Goal: Check status: Check status

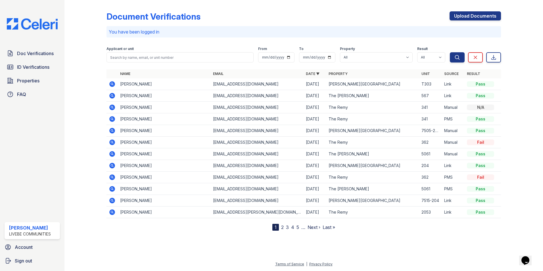
drag, startPoint x: 226, startPoint y: 11, endPoint x: 188, endPoint y: 11, distance: 38.3
click at [227, 10] on div "Document Verifications Upload Documents You have been logged in Filter Applican…" at bounding box center [303, 116] width 394 height 228
click at [111, 84] on icon at bounding box center [112, 84] width 7 height 7
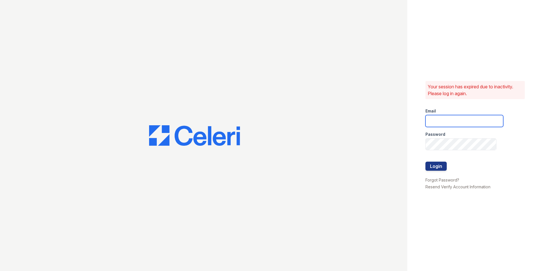
click at [441, 122] on input "email" at bounding box center [464, 121] width 78 height 12
type input "oceannap@livebe.com"
click at [442, 167] on button "Login" at bounding box center [435, 165] width 21 height 9
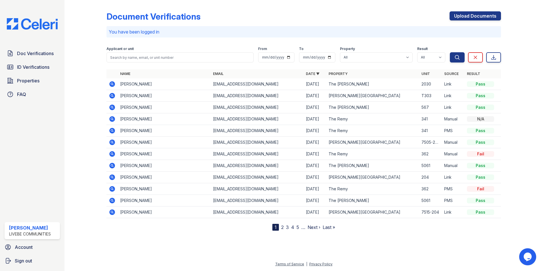
click at [111, 84] on icon at bounding box center [112, 84] width 7 height 7
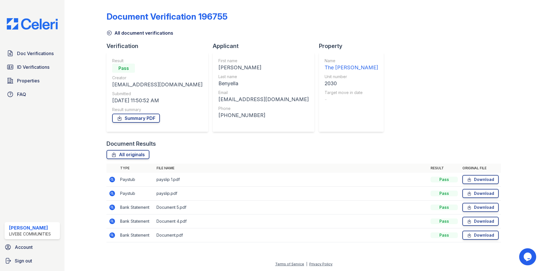
click at [111, 182] on icon at bounding box center [112, 180] width 6 height 6
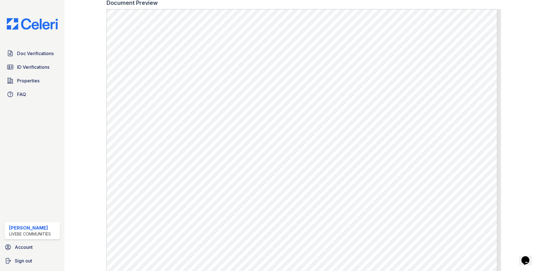
scroll to position [127, 0]
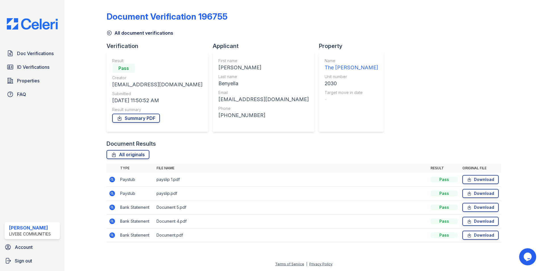
click at [112, 193] on icon at bounding box center [111, 192] width 1 height 1
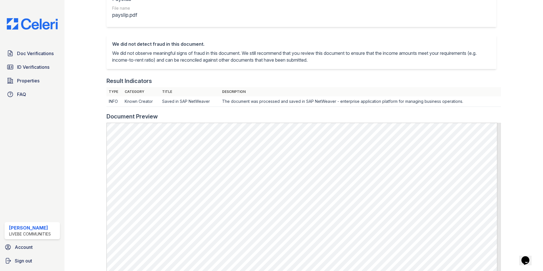
scroll to position [170, 0]
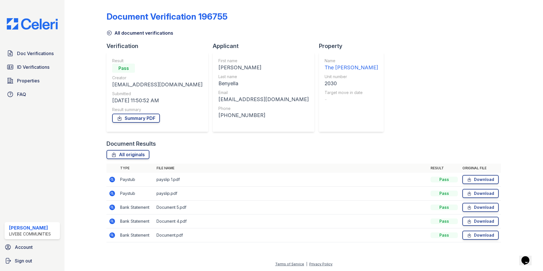
click at [112, 179] on icon at bounding box center [111, 178] width 1 height 1
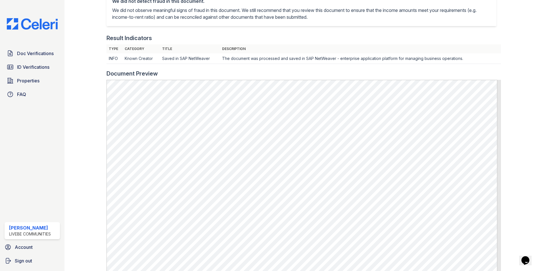
scroll to position [28, 0]
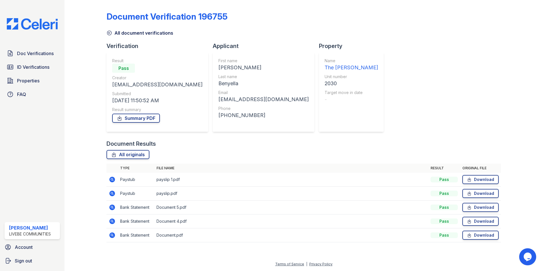
click at [114, 206] on icon at bounding box center [112, 207] width 6 height 6
click at [111, 193] on icon at bounding box center [112, 193] width 7 height 7
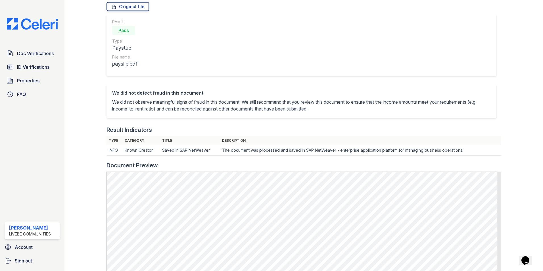
scroll to position [42, 0]
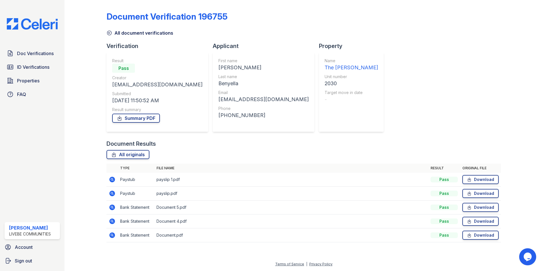
click at [111, 221] on icon at bounding box center [112, 221] width 7 height 7
